Goal: Find specific page/section: Find specific page/section

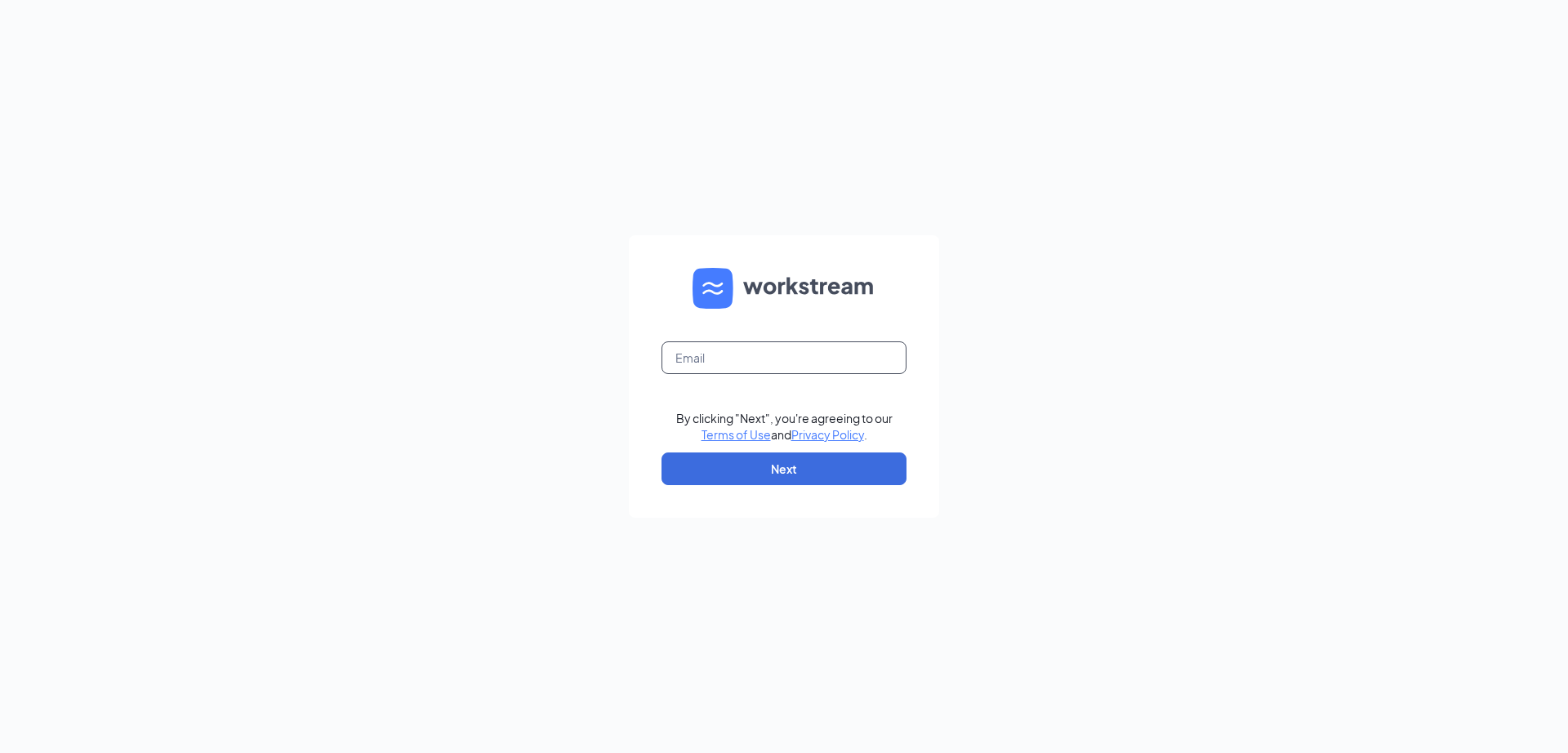
click at [857, 369] on input "text" at bounding box center [784, 358] width 245 height 32
type input "[EMAIL_ADDRESS][DOMAIN_NAME]"
click at [823, 471] on button "Next" at bounding box center [784, 469] width 245 height 32
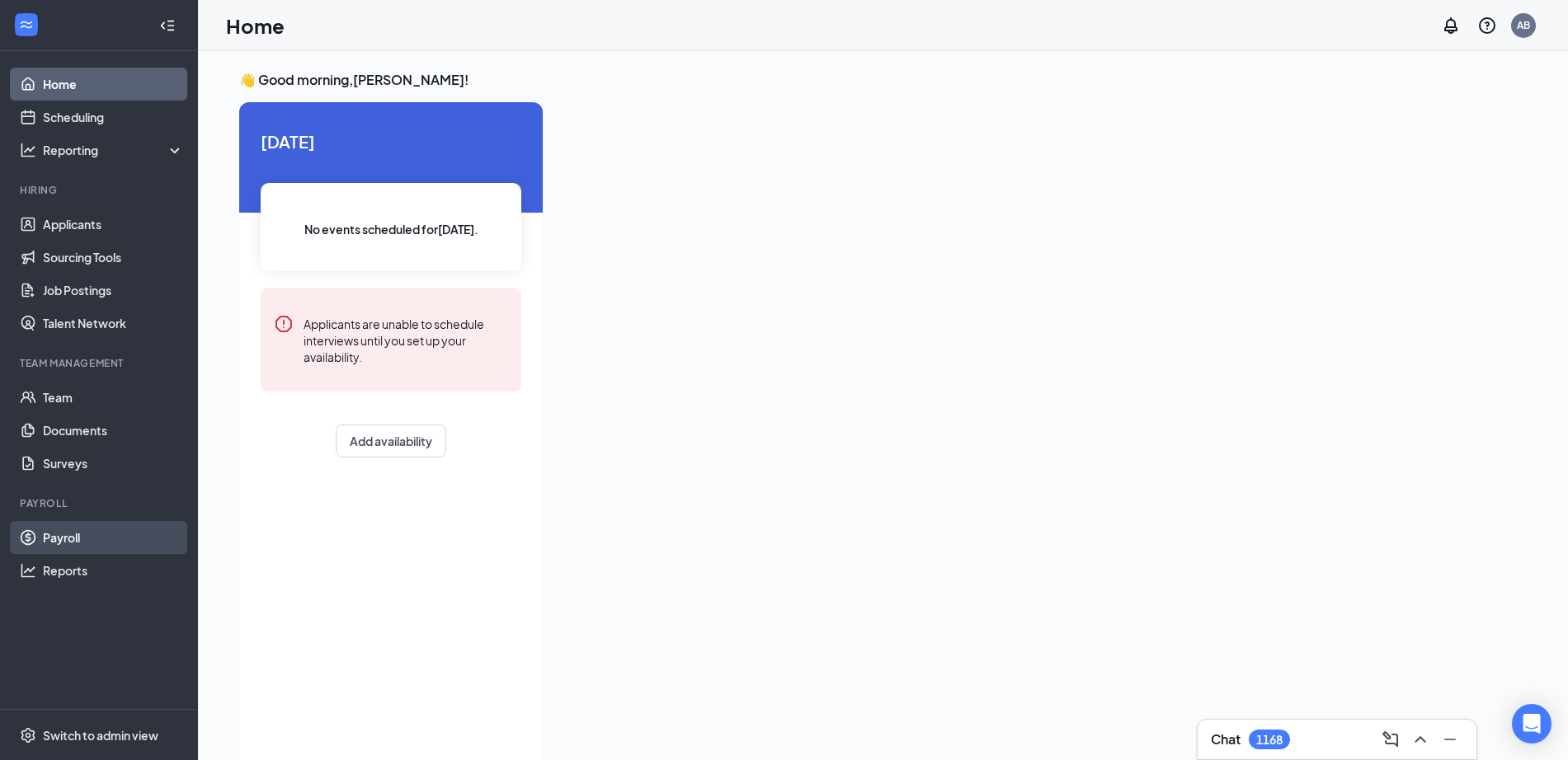
click at [82, 541] on link "Payroll" at bounding box center [113, 538] width 141 height 33
